Goal: Task Accomplishment & Management: Use online tool/utility

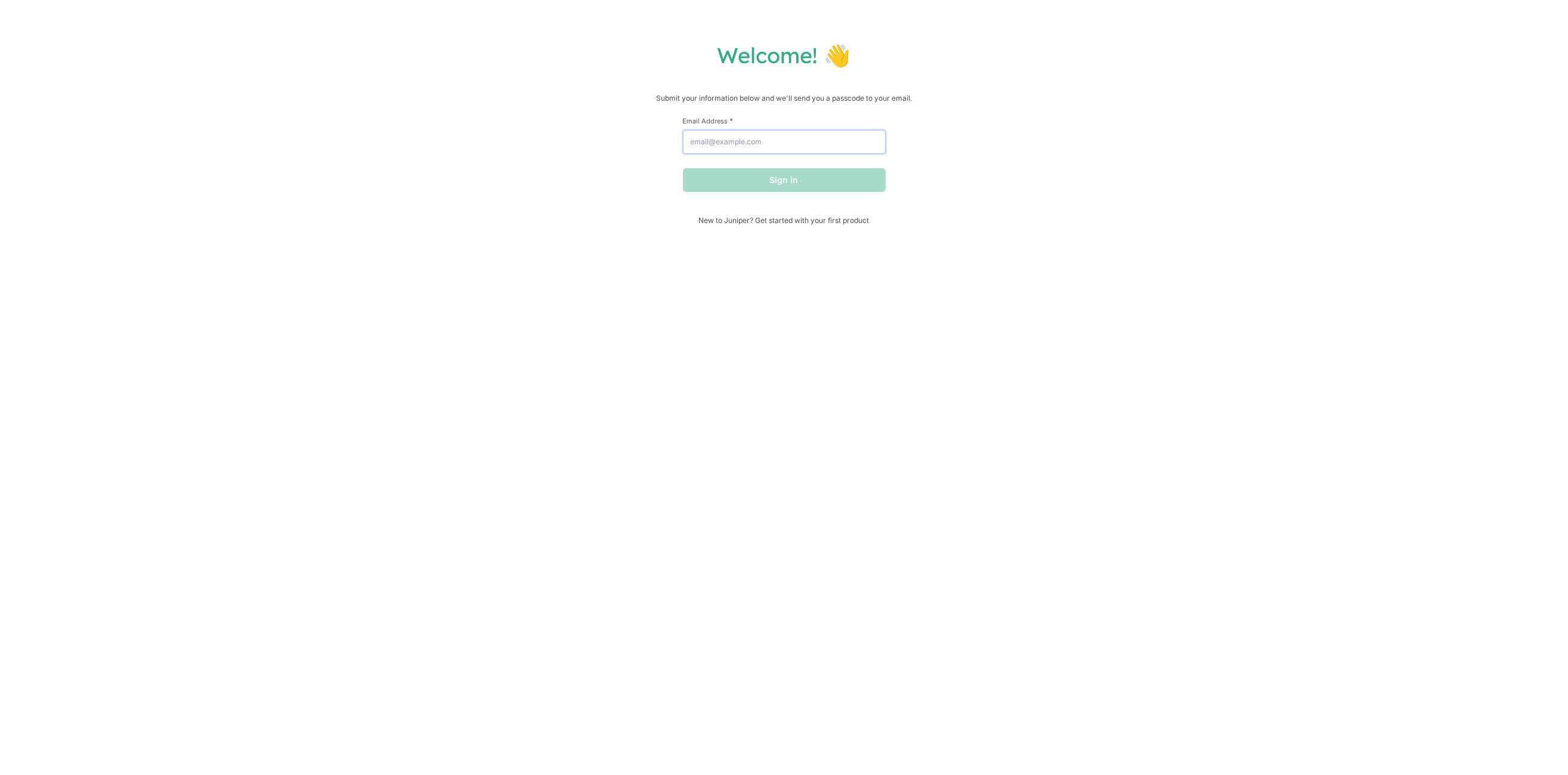
drag, startPoint x: 757, startPoint y: 136, endPoint x: 748, endPoint y: 145, distance: 12.7
click at [752, 141] on input "Email Address *" at bounding box center [784, 142] width 203 height 24
type input "[EMAIL_ADDRESS][DOMAIN_NAME]"
click at [769, 182] on button "Sign in" at bounding box center [784, 180] width 203 height 24
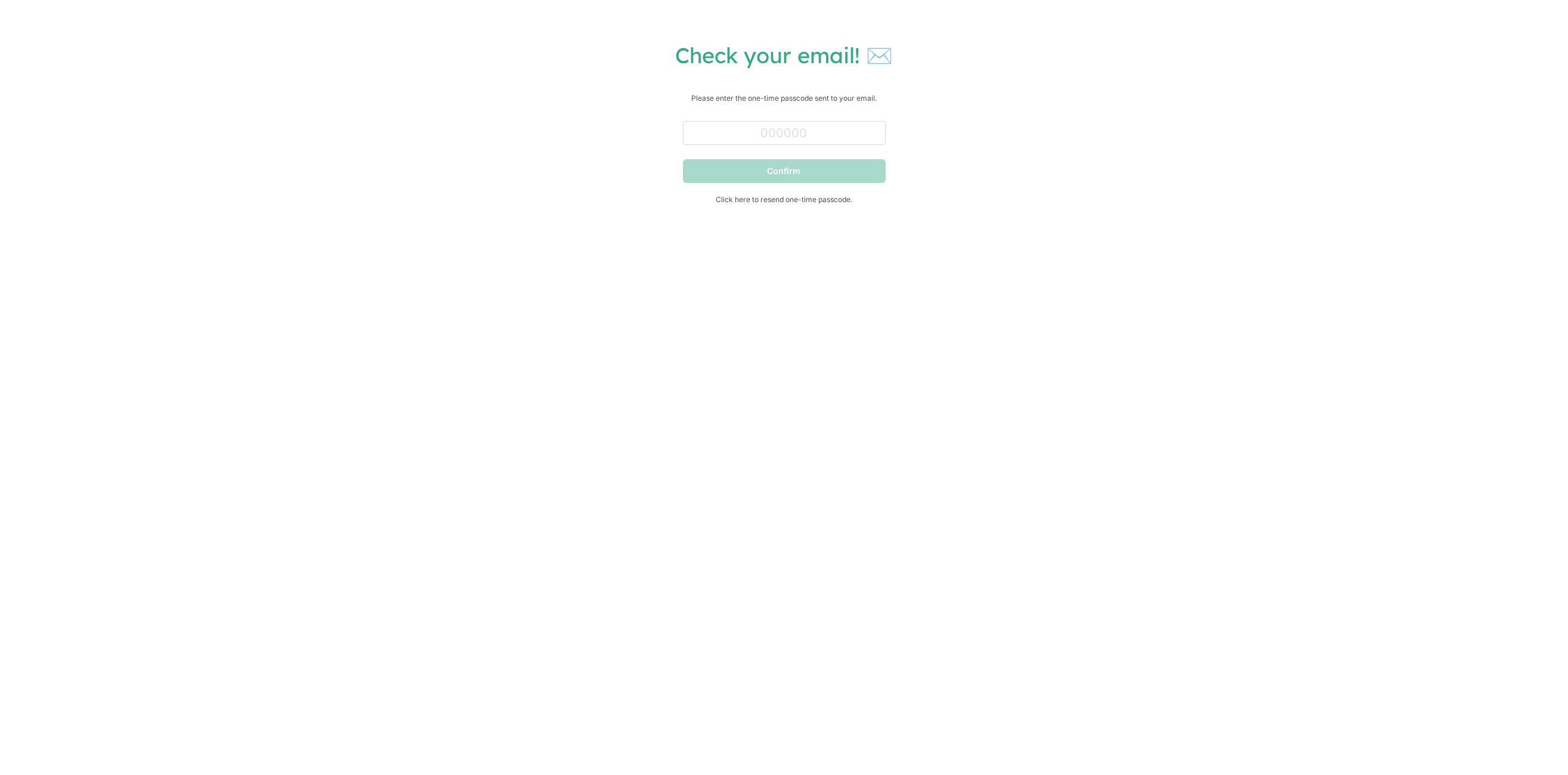
drag, startPoint x: 787, startPoint y: 117, endPoint x: 789, endPoint y: 136, distance: 19.1
click at [787, 120] on div at bounding box center [784, 130] width 203 height 28
drag, startPoint x: 789, startPoint y: 136, endPoint x: 798, endPoint y: 146, distance: 13.5
click at [789, 136] on input "text" at bounding box center [784, 133] width 203 height 24
paste input "346829"
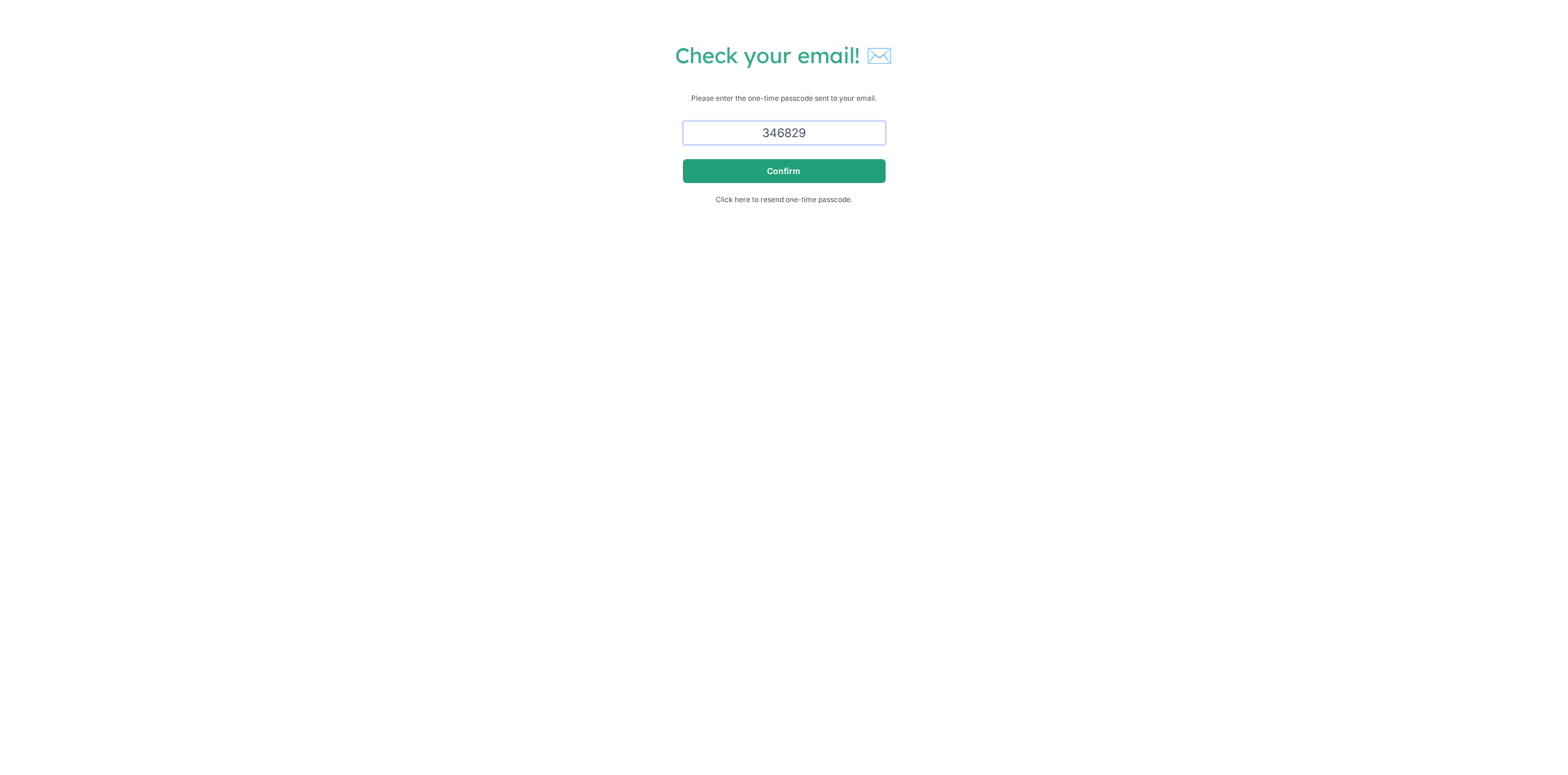
type input "346829"
click at [865, 167] on button "Confirm" at bounding box center [784, 171] width 203 height 24
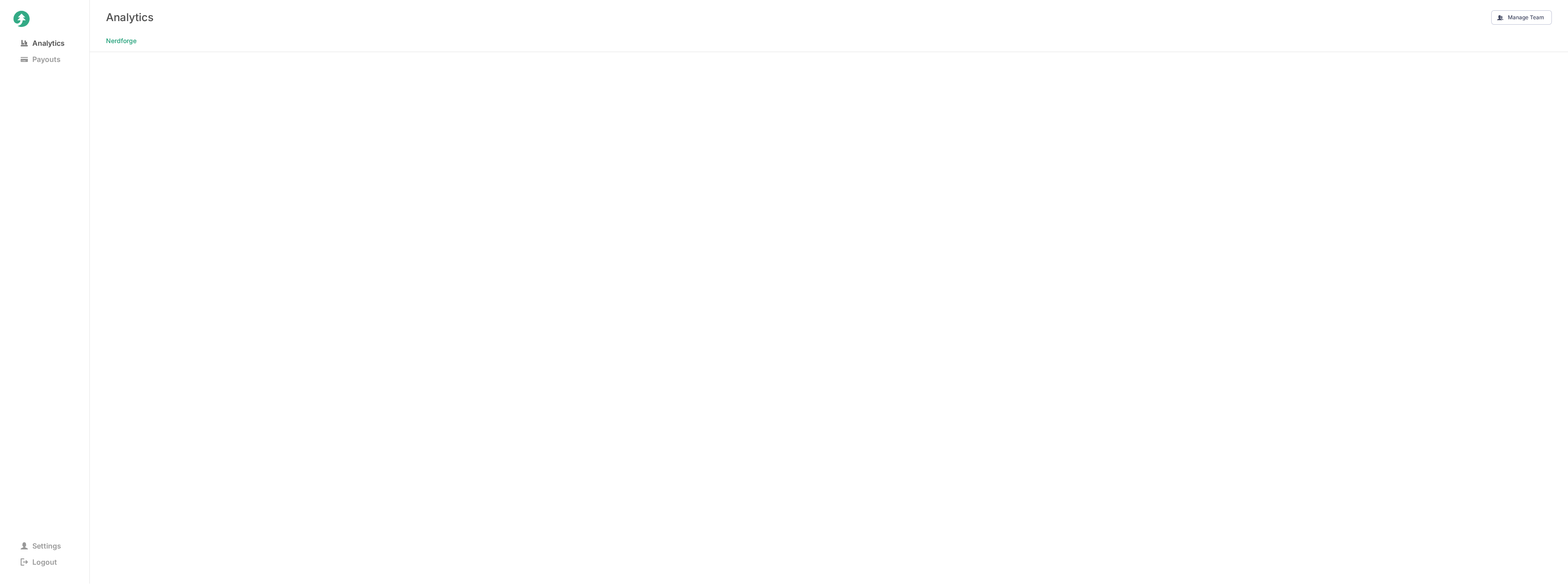
click at [49, 44] on span "Analytics" at bounding box center [43, 43] width 58 height 13
